Goal: Browse casually: Explore the website without a specific task or goal

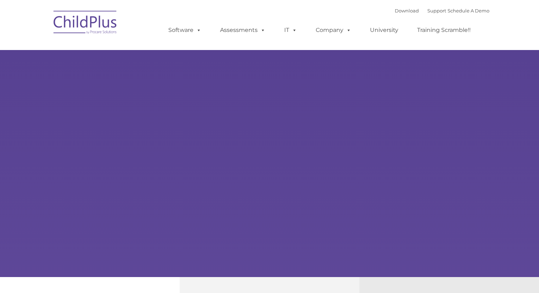
type input ""
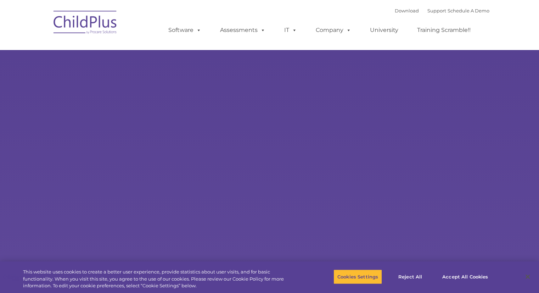
select select "MEDIUM"
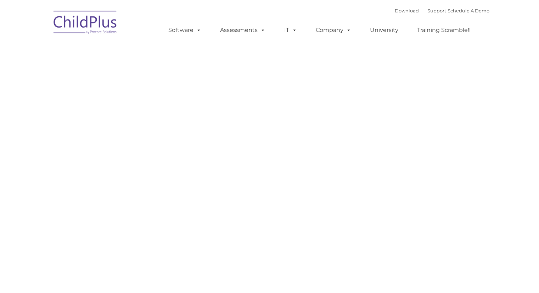
type input ""
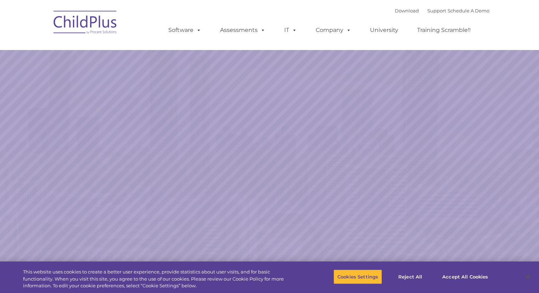
select select "MEDIUM"
